Goal: Transaction & Acquisition: Book appointment/travel/reservation

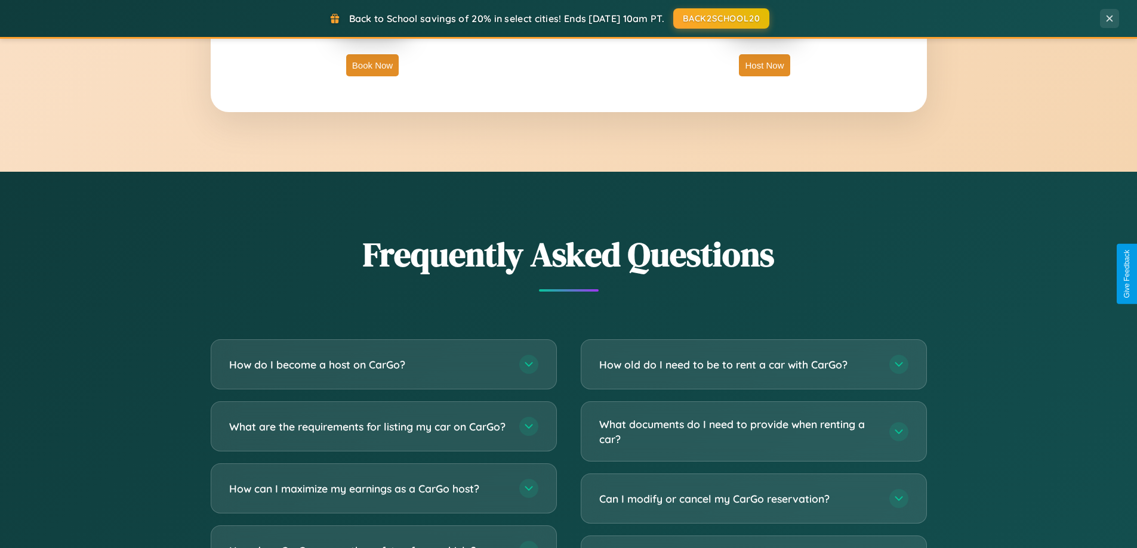
scroll to position [2296, 0]
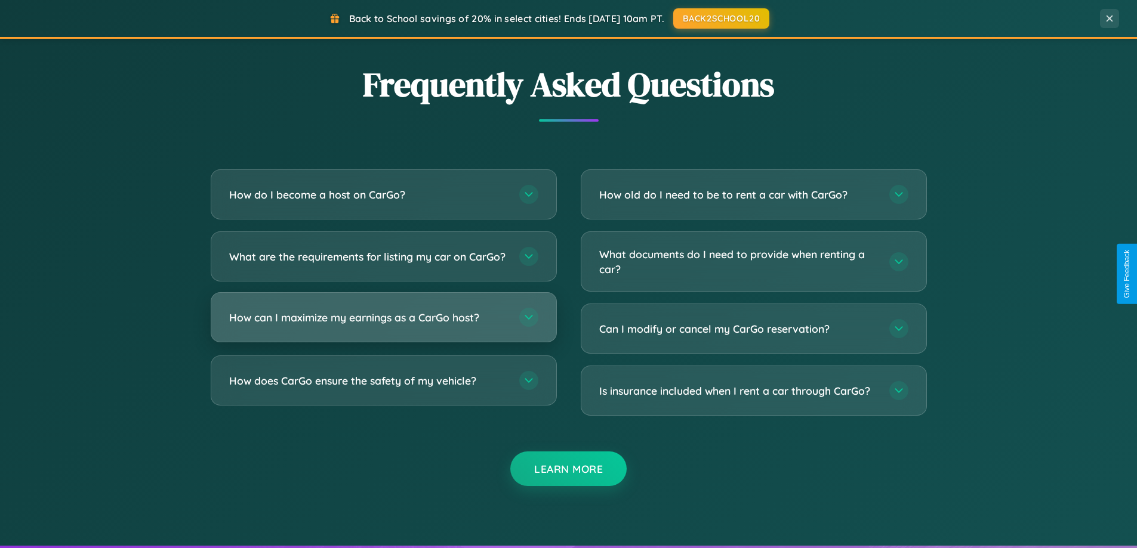
click at [383, 325] on h3 "How can I maximize my earnings as a CarGo host?" at bounding box center [368, 317] width 278 height 15
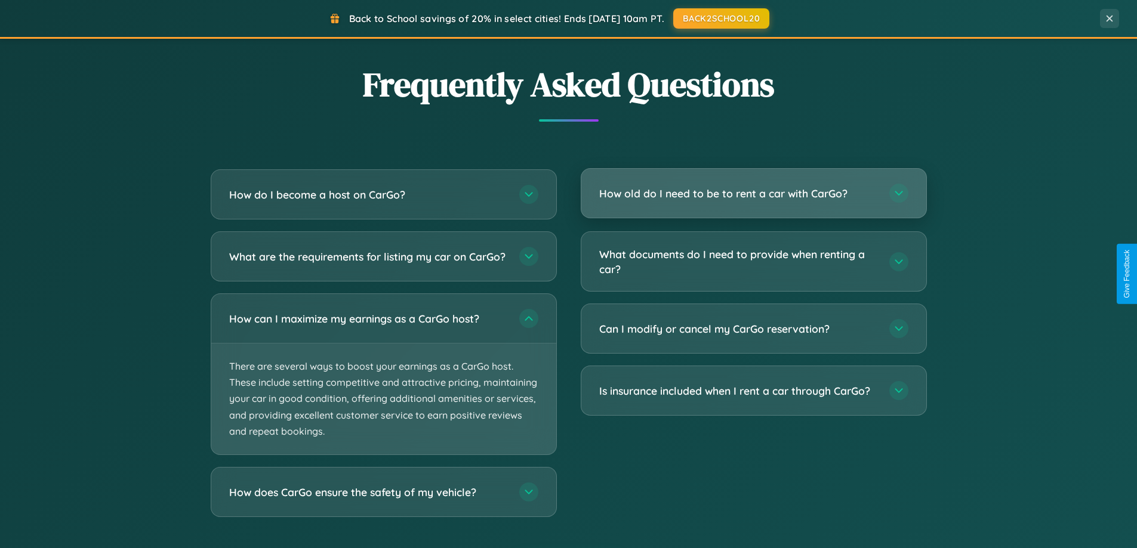
click at [753, 193] on h3 "How old do I need to be to rent a car with CarGo?" at bounding box center [738, 193] width 278 height 15
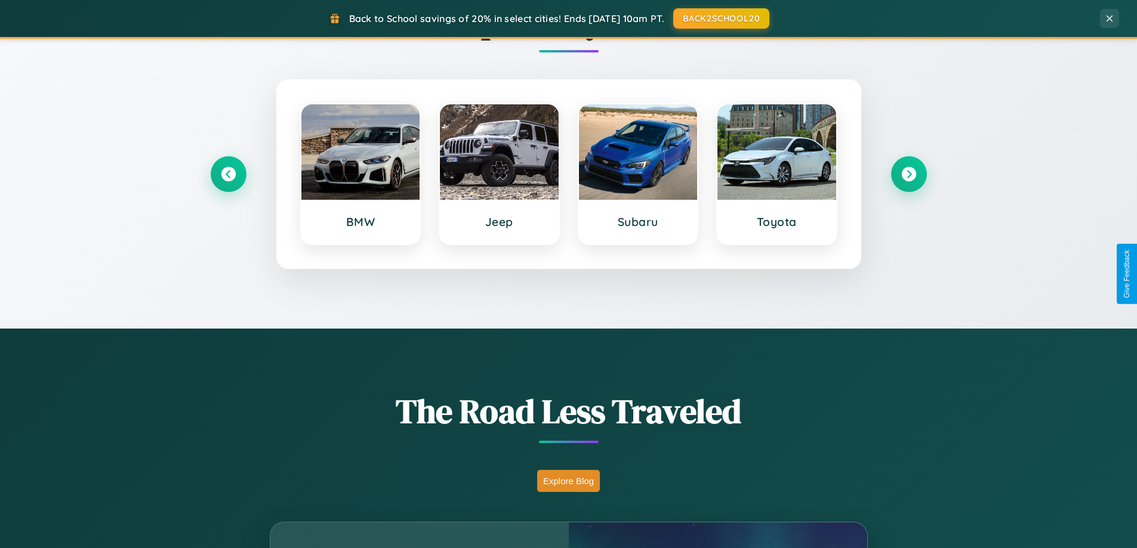
scroll to position [514, 0]
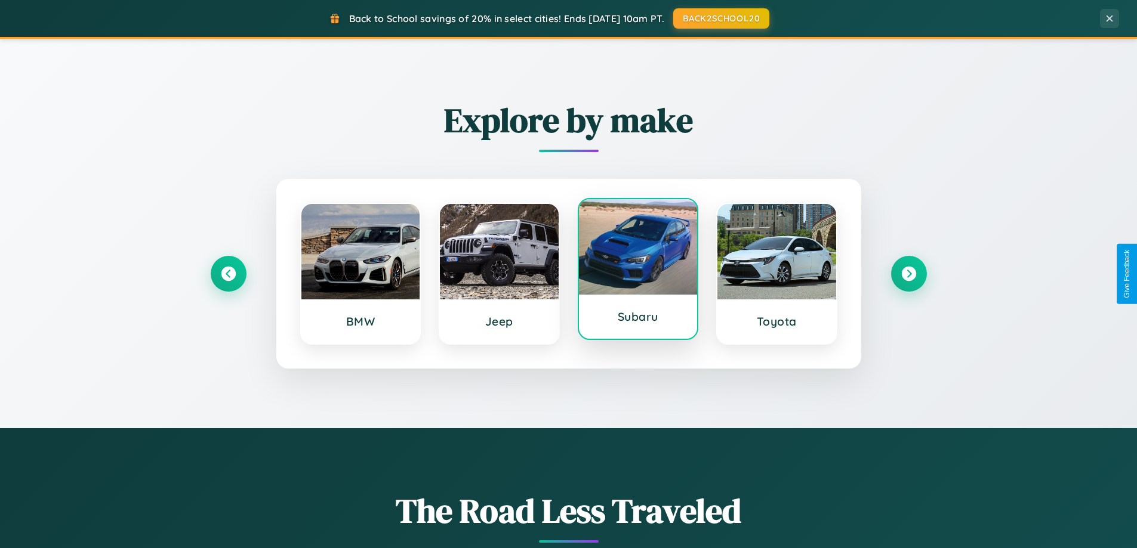
click at [637, 272] on div at bounding box center [638, 246] width 119 height 95
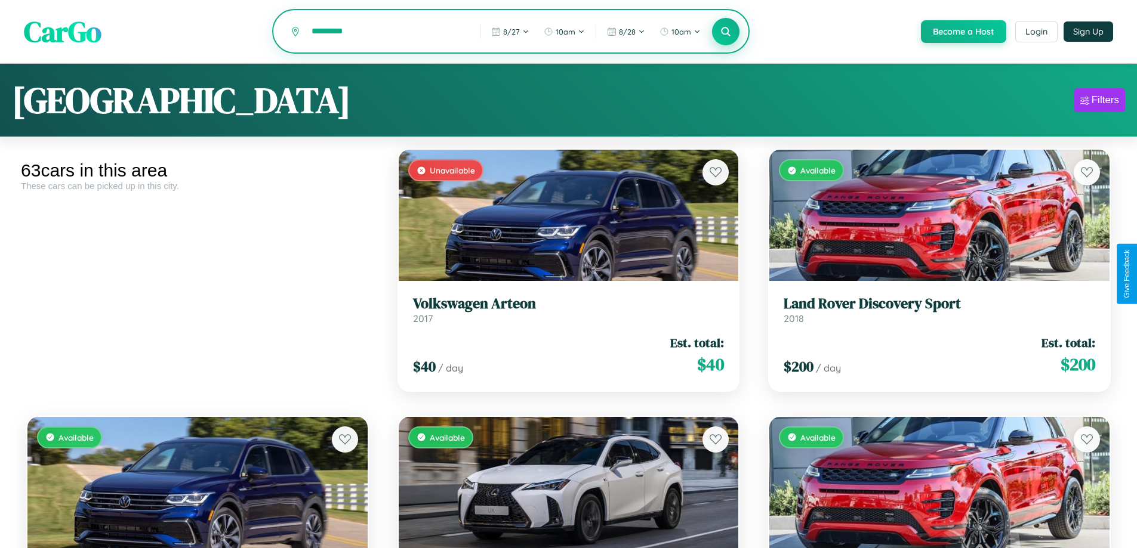
type input "*********"
click at [725, 32] on icon at bounding box center [725, 31] width 11 height 11
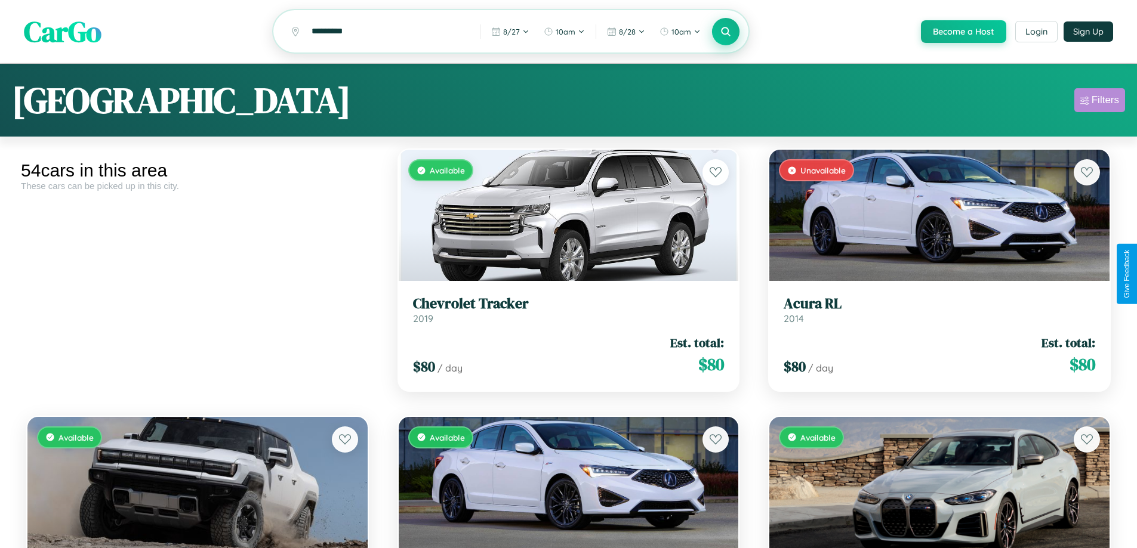
click at [1099, 102] on div "Filters" at bounding box center [1104, 100] width 27 height 12
